Goal: Task Accomplishment & Management: Manage account settings

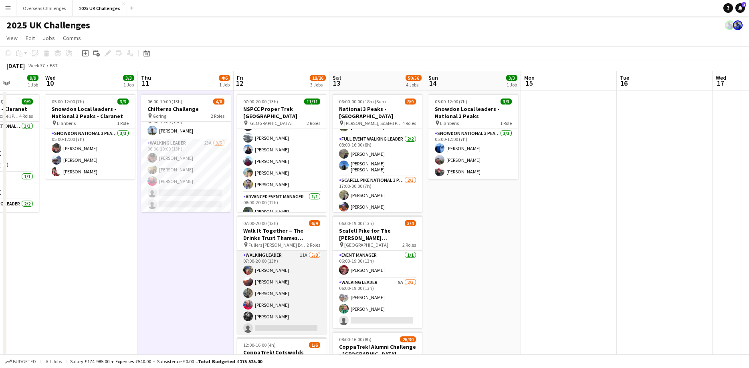
click at [269, 280] on app-card-role "Walking Leader 11A [DATE] 07:00-20:00 (13h) [PERSON_NAME] [PERSON_NAME] [PERSON…" at bounding box center [282, 305] width 90 height 109
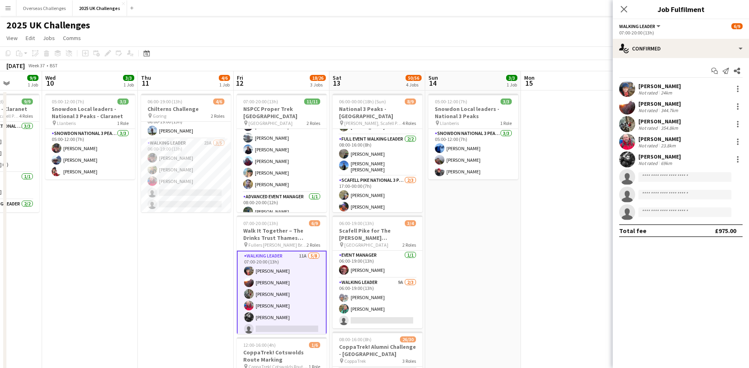
click at [659, 94] on div "24km" at bounding box center [666, 93] width 14 height 6
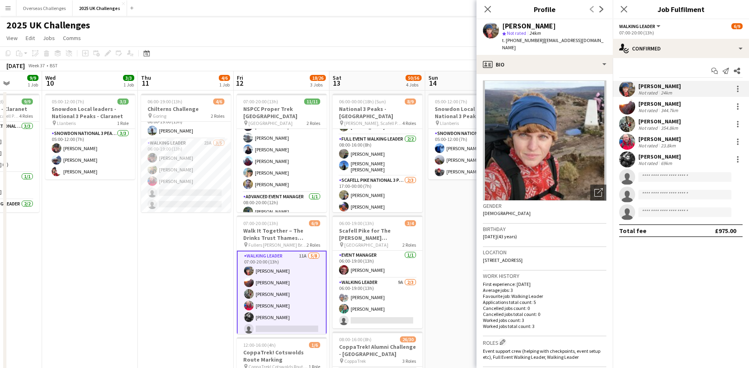
click at [670, 110] on div "344.7km" at bounding box center [669, 110] width 20 height 6
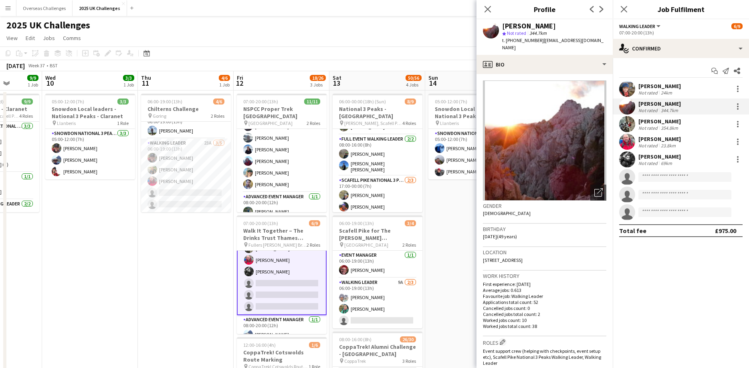
scroll to position [54, 0]
click at [160, 168] on app-card-role "Walking Leader 23A [DATE] 06:00-19:00 (13h) [PERSON_NAME] [PERSON_NAME] [PERSON…" at bounding box center [186, 176] width 90 height 74
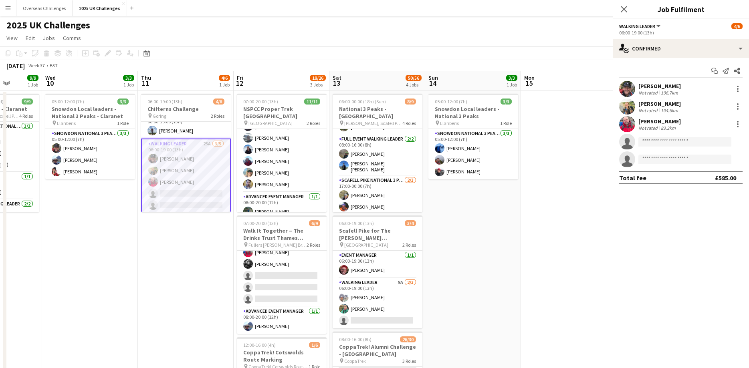
scroll to position [52, 0]
click at [160, 168] on app-card-role "Walking Leader 23A [DATE] 06:00-19:00 (13h) [PERSON_NAME] [PERSON_NAME] [PERSON…" at bounding box center [186, 176] width 90 height 75
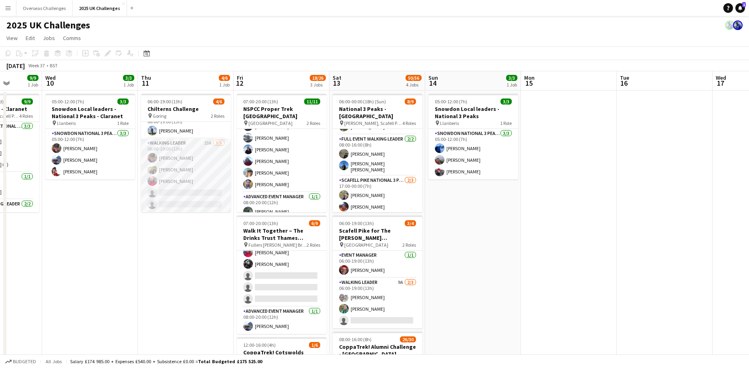
click at [155, 168] on app-user-avatar at bounding box center [152, 170] width 10 height 10
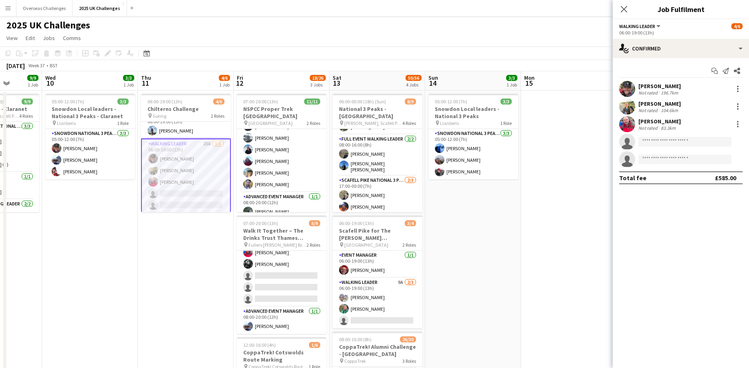
click at [662, 108] on div "104.6km" at bounding box center [669, 110] width 20 height 6
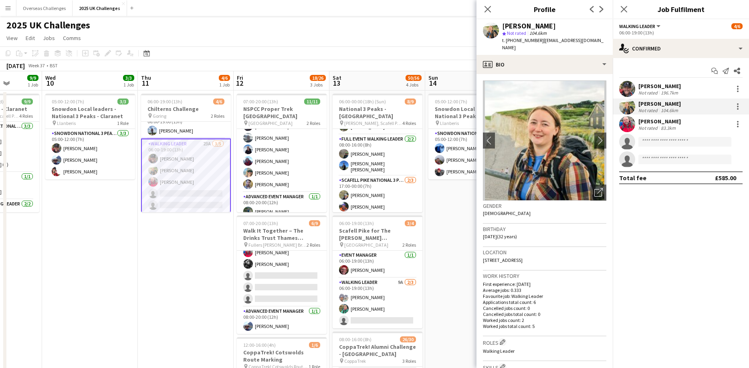
click at [168, 182] on app-card-role "Walking Leader 23A [DATE] 06:00-19:00 (13h) [PERSON_NAME] [PERSON_NAME] [PERSON…" at bounding box center [186, 176] width 90 height 75
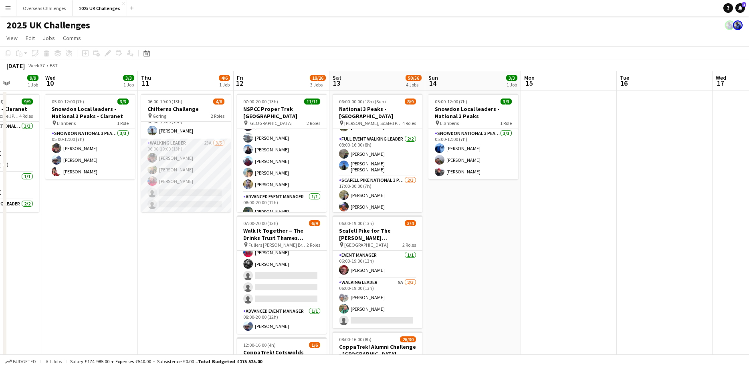
click at [169, 182] on app-card-role "Walking Leader 23A [DATE] 06:00-19:00 (13h) [PERSON_NAME] [PERSON_NAME] [PERSON…" at bounding box center [186, 176] width 90 height 74
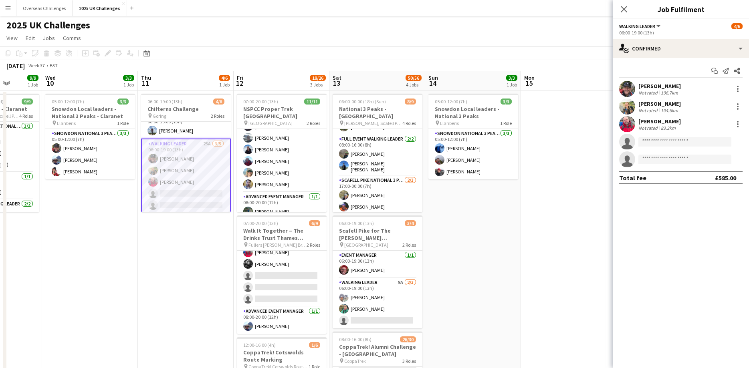
click at [649, 121] on div "[PERSON_NAME]" at bounding box center [659, 121] width 42 height 7
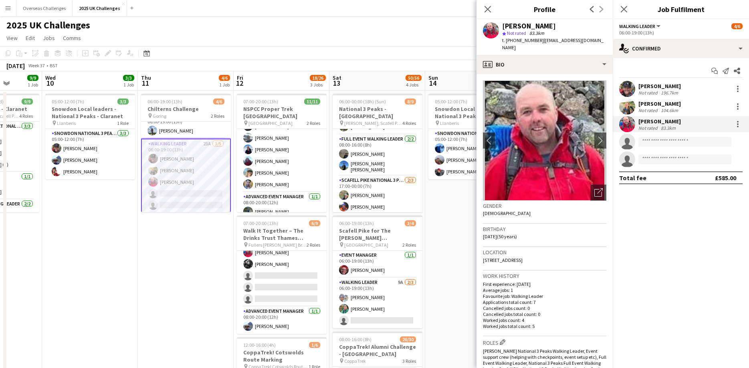
click at [457, 270] on app-date-cell "05:00-12:00 (7h) 3/3 Snowdon Local leaders - National 3 Peaks pin Llanberis 1 R…" at bounding box center [473, 340] width 96 height 498
